Goal: Task Accomplishment & Management: Use online tool/utility

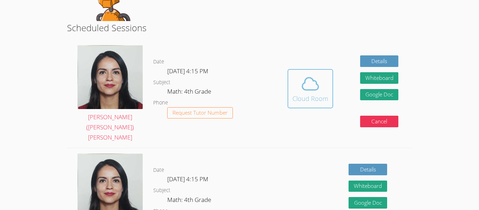
scroll to position [126, 0]
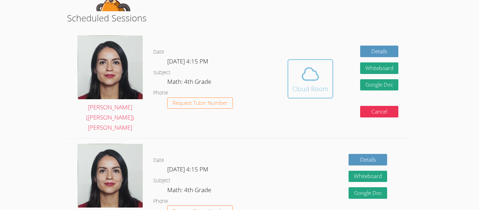
click at [308, 74] on icon at bounding box center [311, 74] width 20 height 20
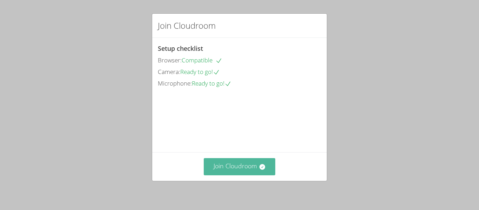
click at [239, 160] on button "Join Cloudroom" at bounding box center [240, 166] width 72 height 17
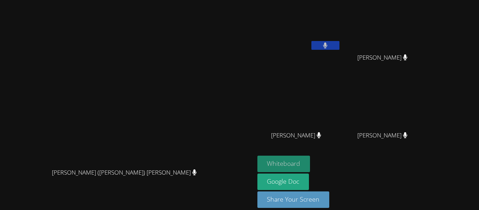
click at [311, 157] on button "Whiteboard" at bounding box center [284, 164] width 53 height 16
click at [311, 164] on button "Whiteboard" at bounding box center [284, 164] width 53 height 16
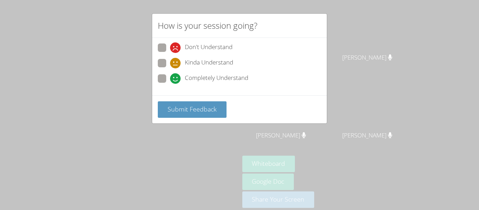
click at [170, 84] on span at bounding box center [170, 84] width 0 height 0
click at [170, 78] on input "Completely Understand" at bounding box center [173, 77] width 6 height 6
radio input "true"
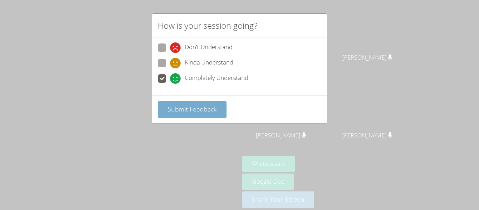
click at [174, 112] on span "Submit Feedback" at bounding box center [192, 109] width 49 height 8
